Goal: Task Accomplishment & Management: Manage account settings

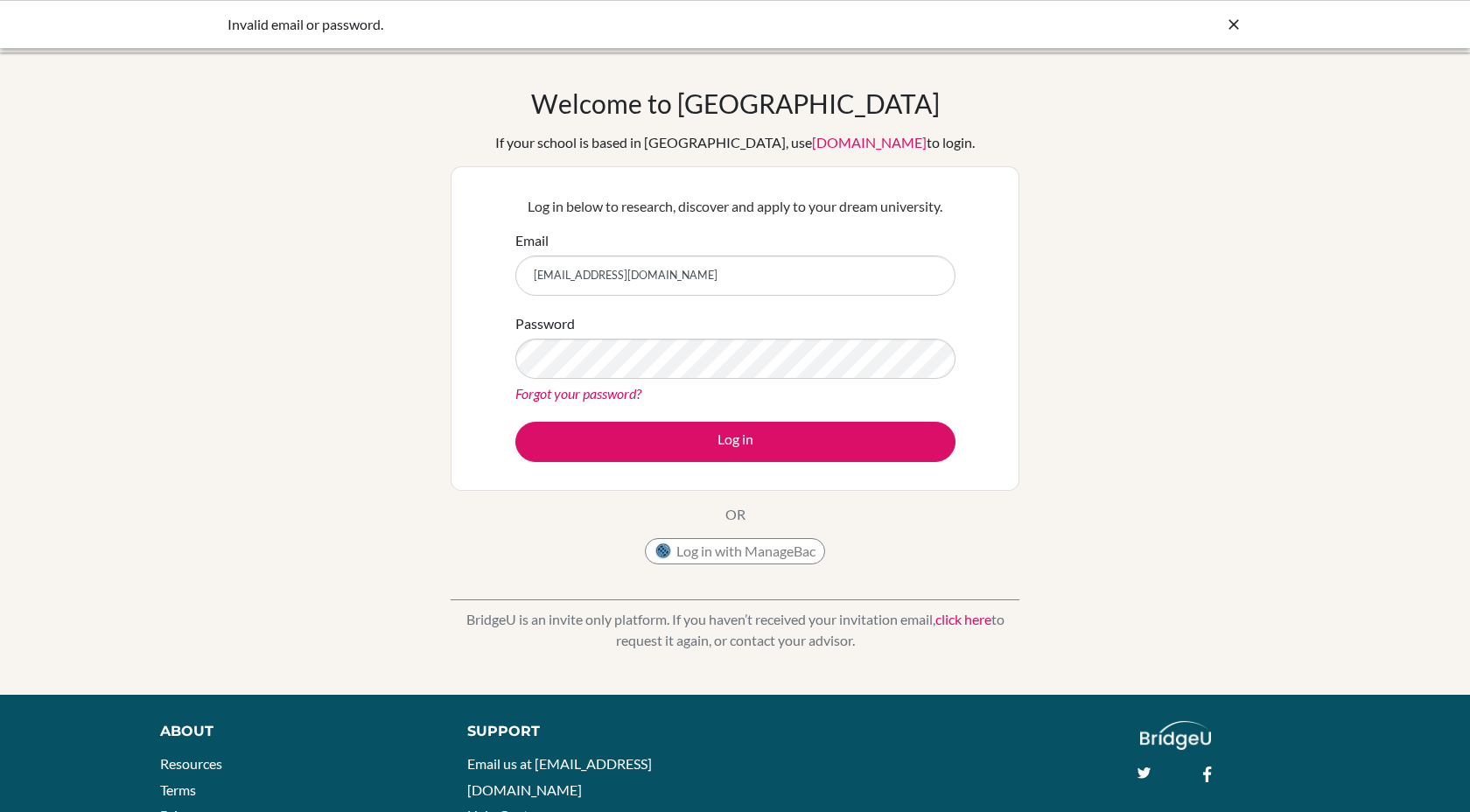
scroll to position [120, 0]
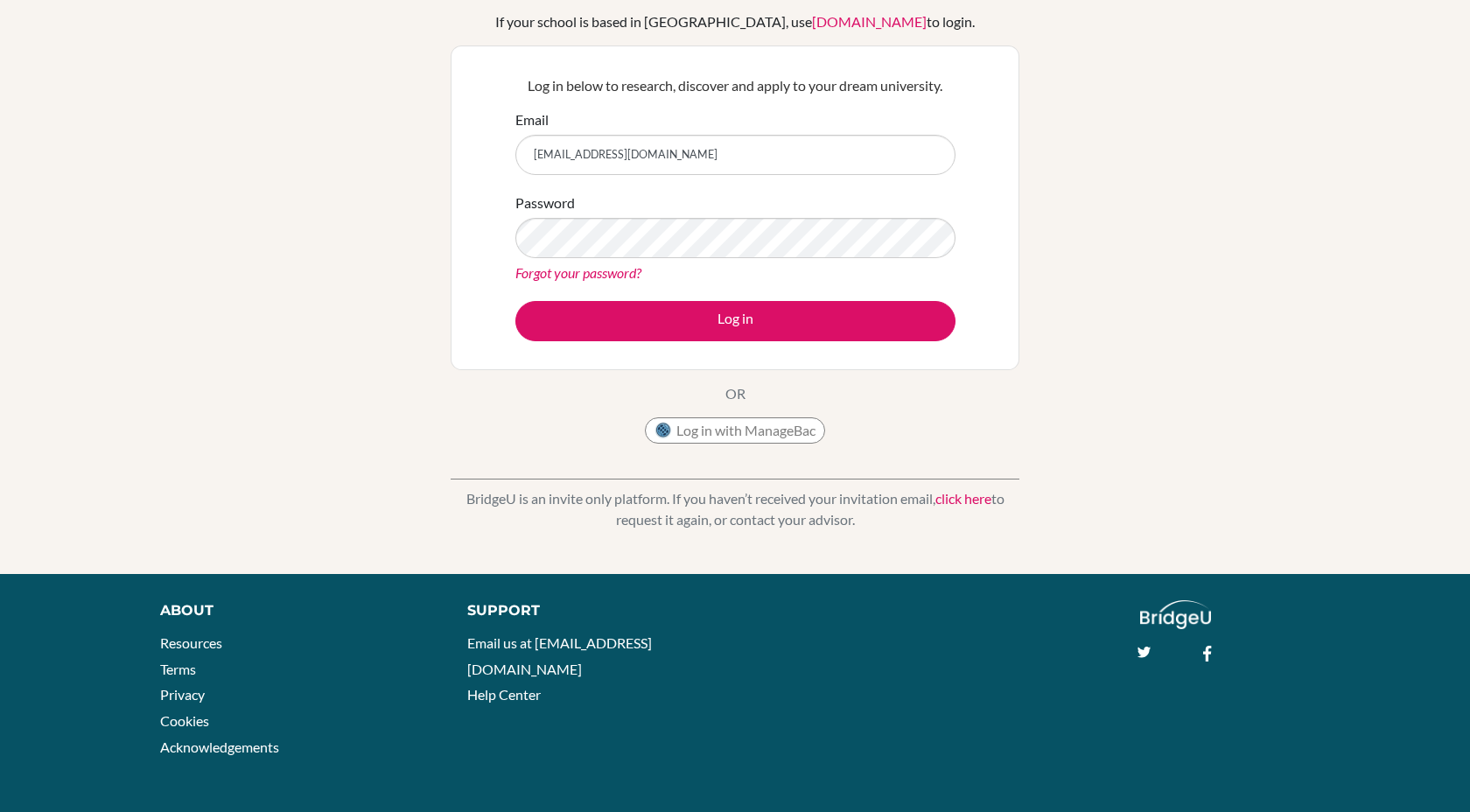
click at [575, 277] on link "Forgot your password?" at bounding box center [578, 273] width 126 height 17
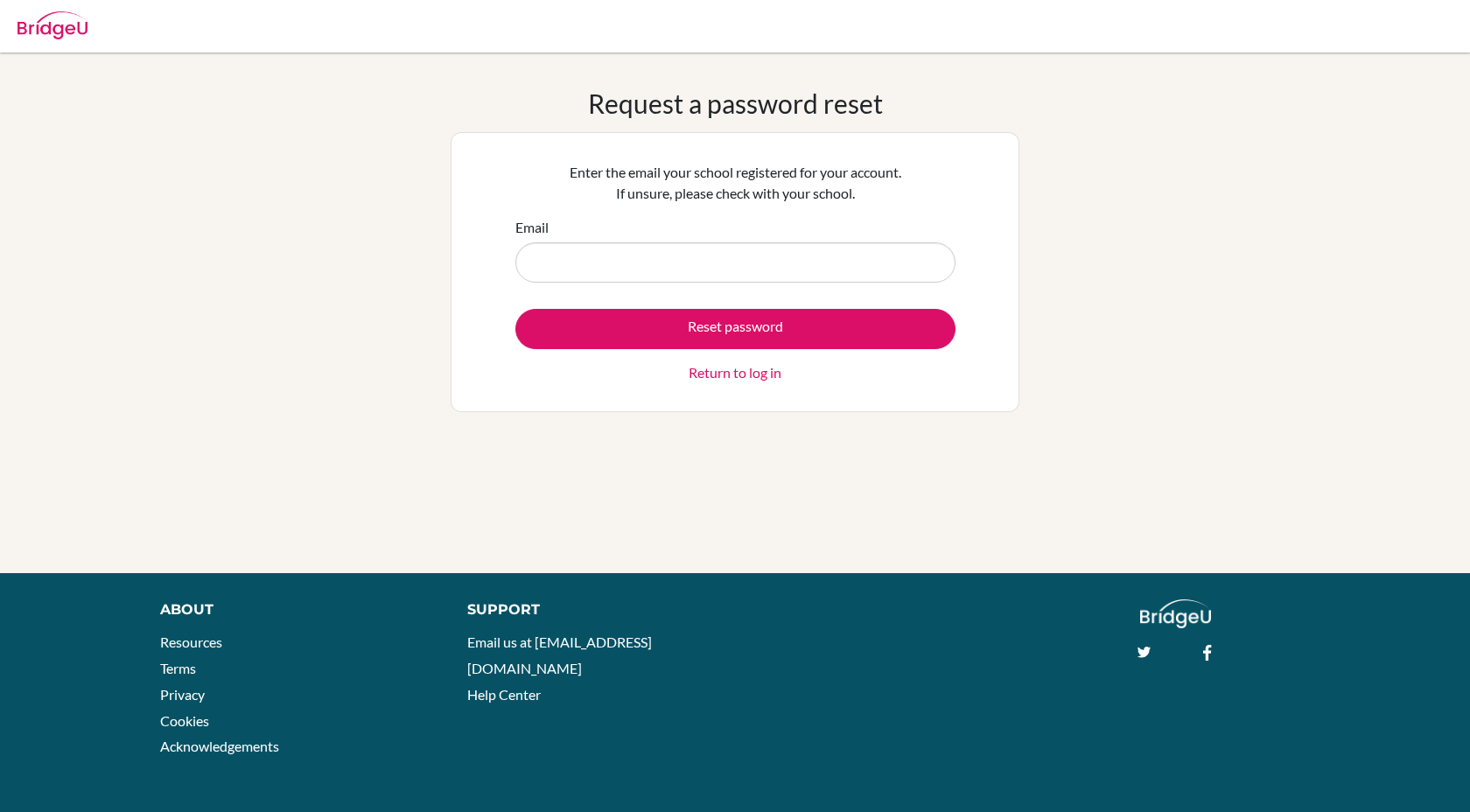
type input "[EMAIL_ADDRESS][DOMAIN_NAME]"
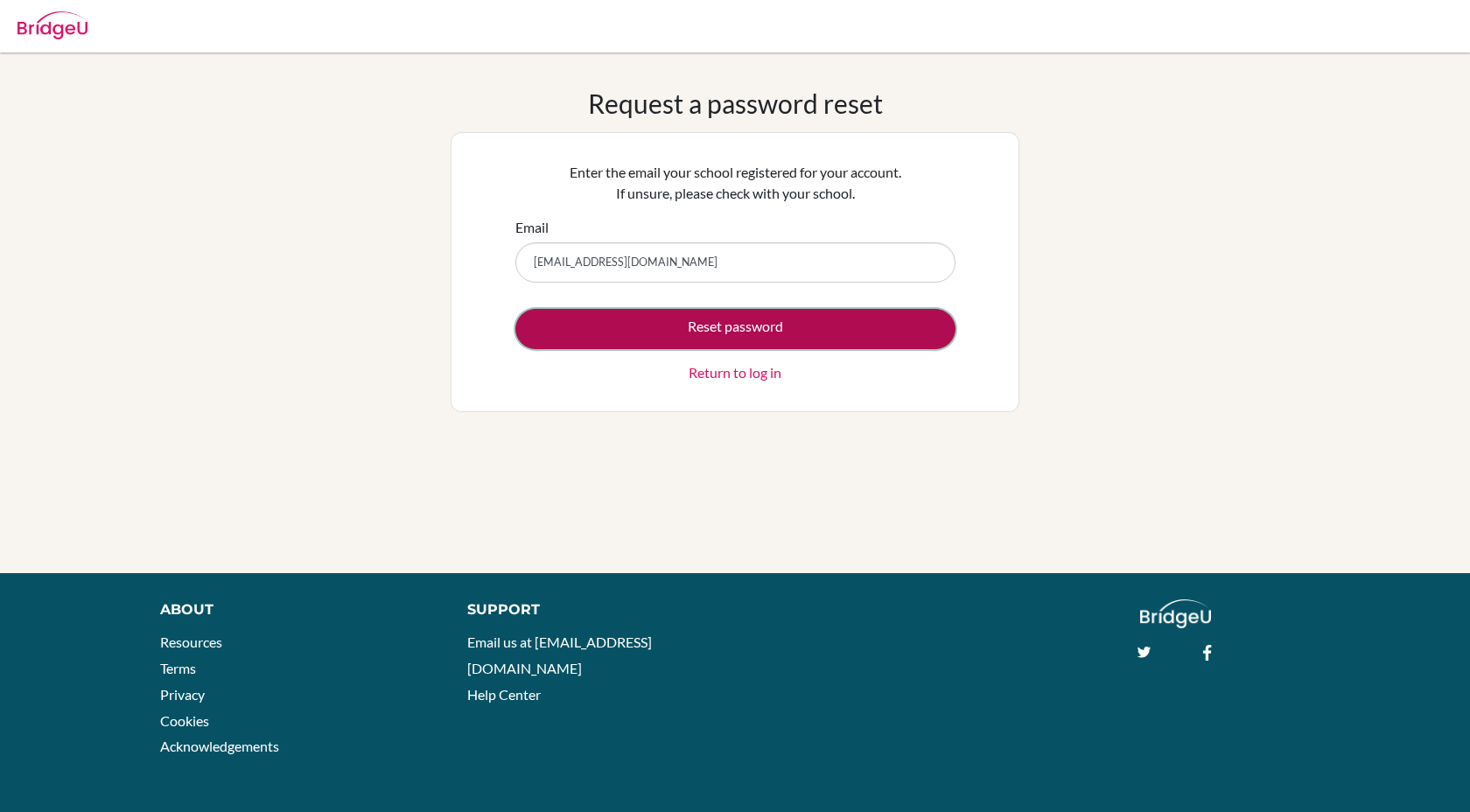
click at [662, 332] on button "Reset password" at bounding box center [735, 329] width 440 height 40
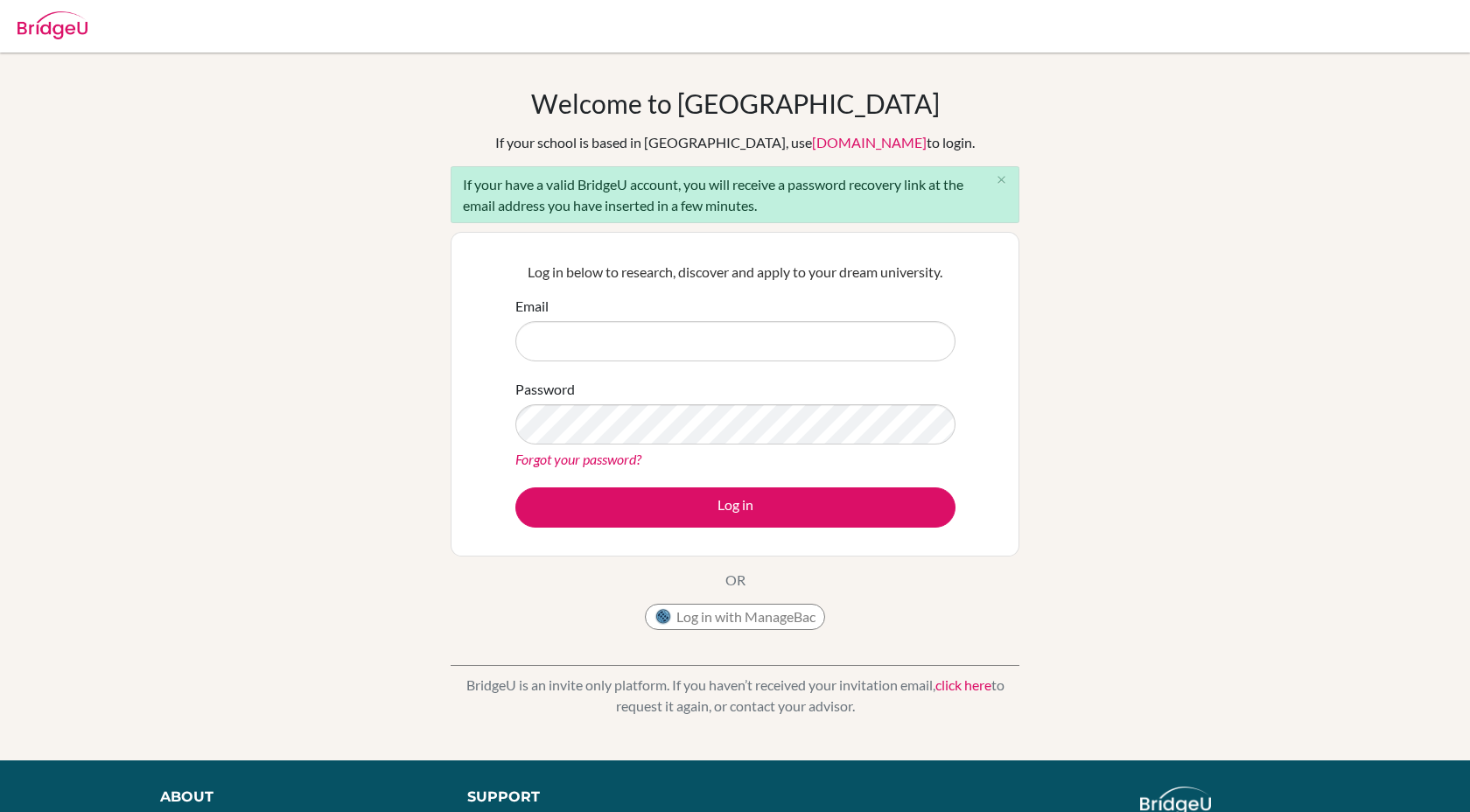
click at [652, 352] on input "Email" at bounding box center [735, 341] width 440 height 40
type input "[EMAIL_ADDRESS][DOMAIN_NAME]"
